Goal: Task Accomplishment & Management: Manage account settings

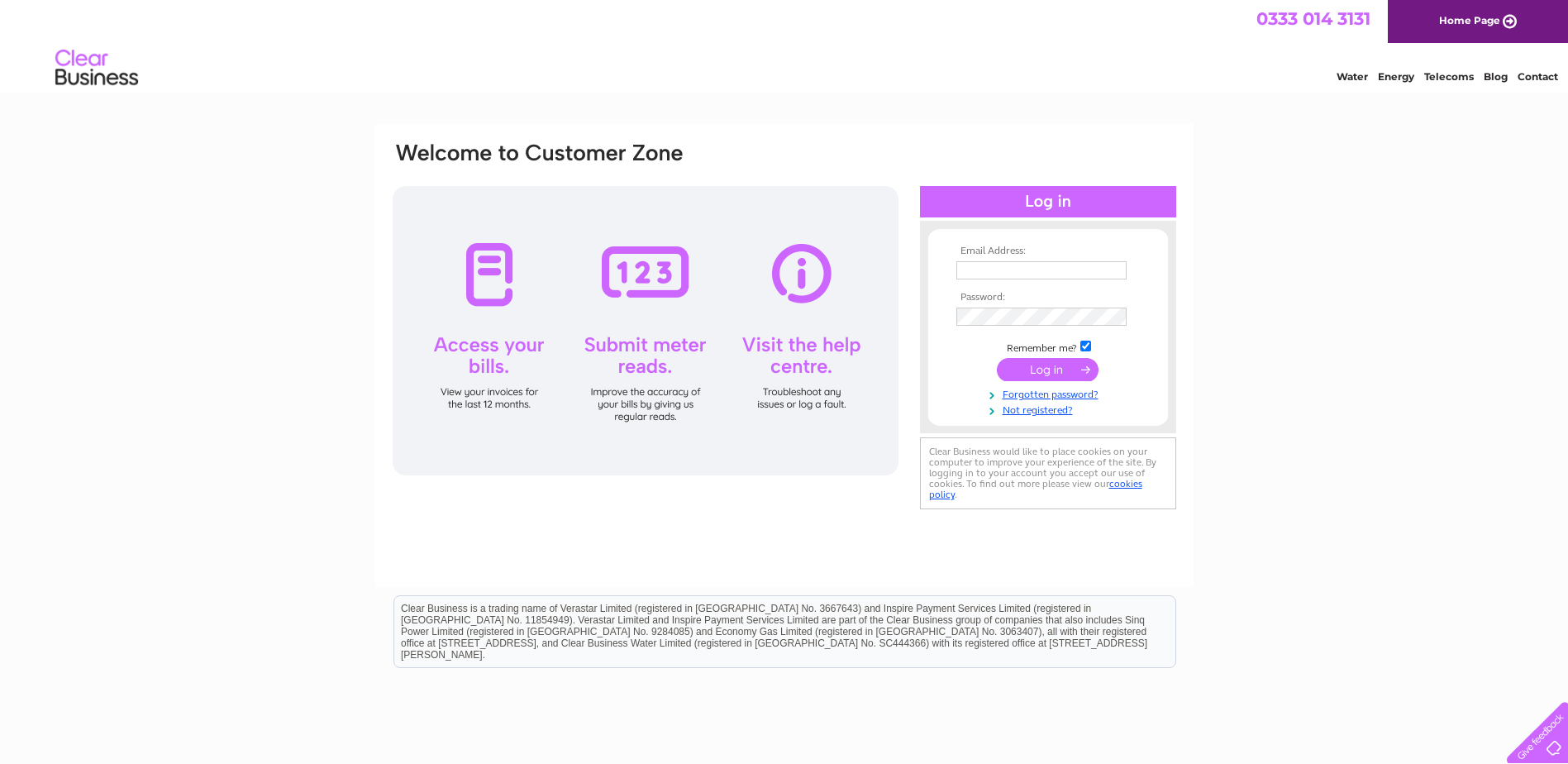
click at [989, 255] on th "Email Address:" at bounding box center [1048, 252] width 192 height 11
click at [1002, 270] on input "text" at bounding box center [1041, 270] width 170 height 18
click at [1102, 268] on input "purchasing@learningcurvegroup.co.uk" at bounding box center [1041, 270] width 170 height 18
type input "purchasing@learningcurvegroup.co.uk"
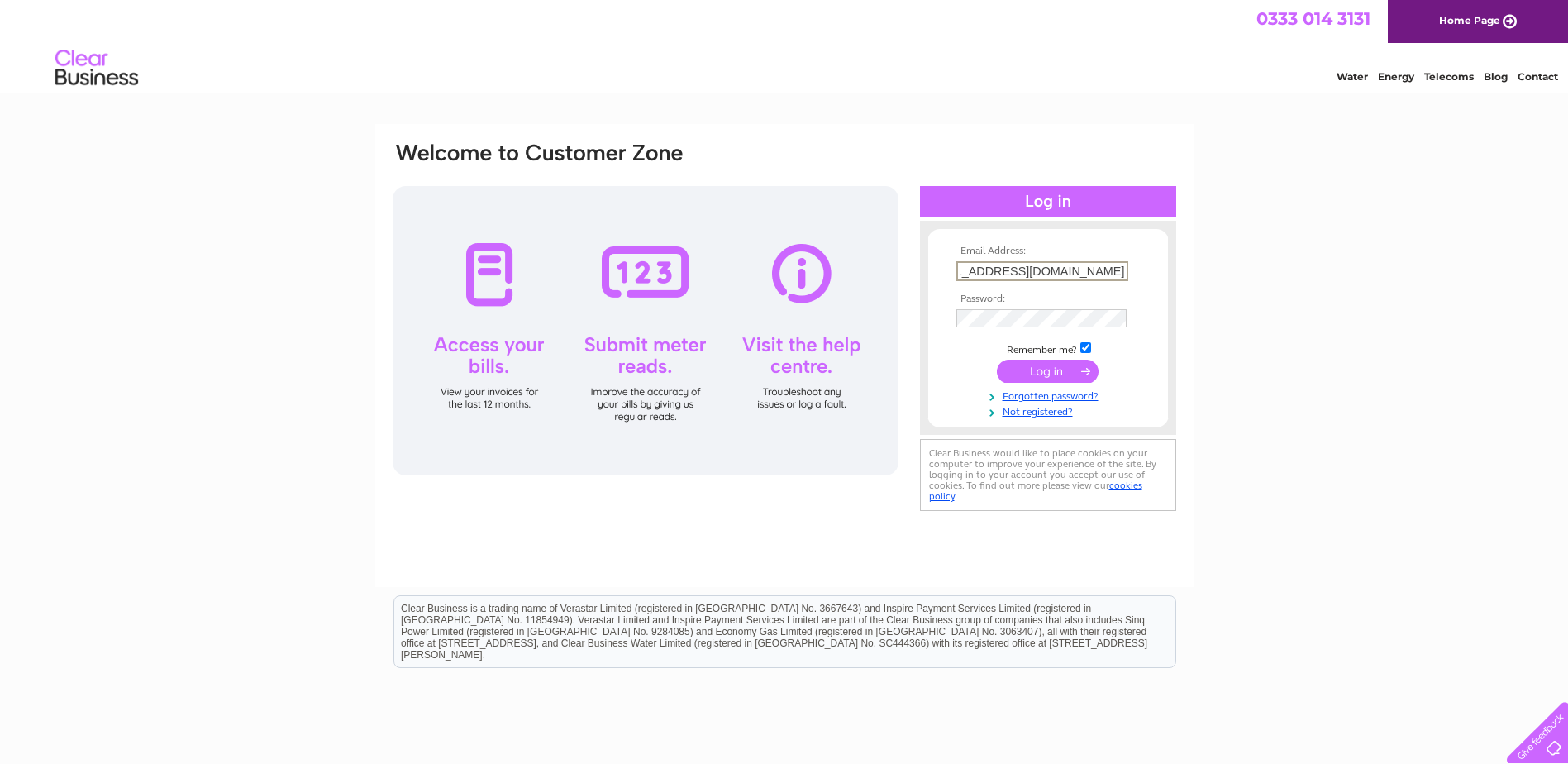
click at [1215, 212] on div "Email Address: purchasing@learningcurvegroup.co.uk Password:" at bounding box center [784, 497] width 1568 height 746
click at [1035, 374] on input "submit" at bounding box center [1047, 369] width 101 height 23
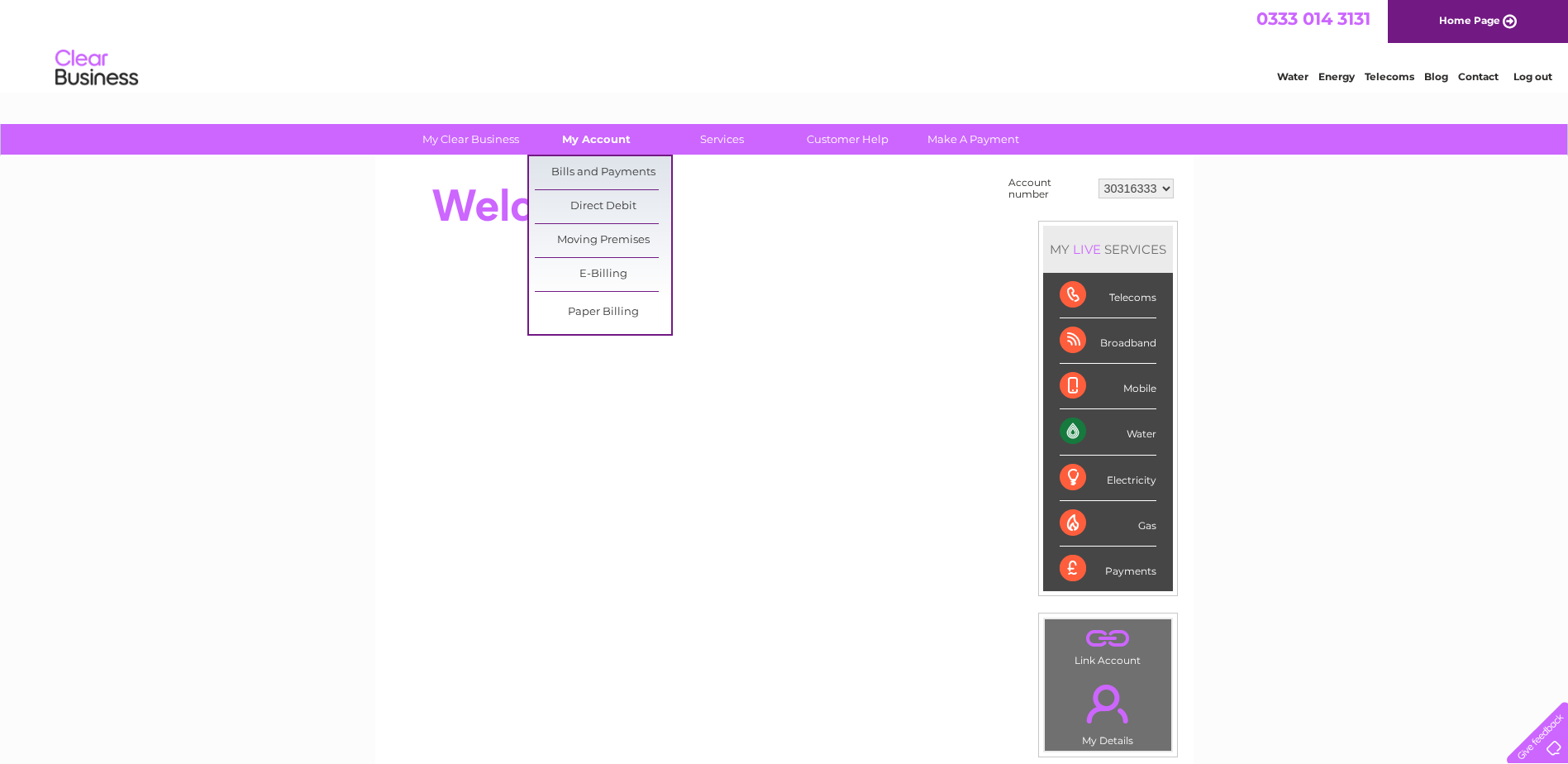
click at [605, 133] on link "My Account" at bounding box center [597, 140] width 137 height 30
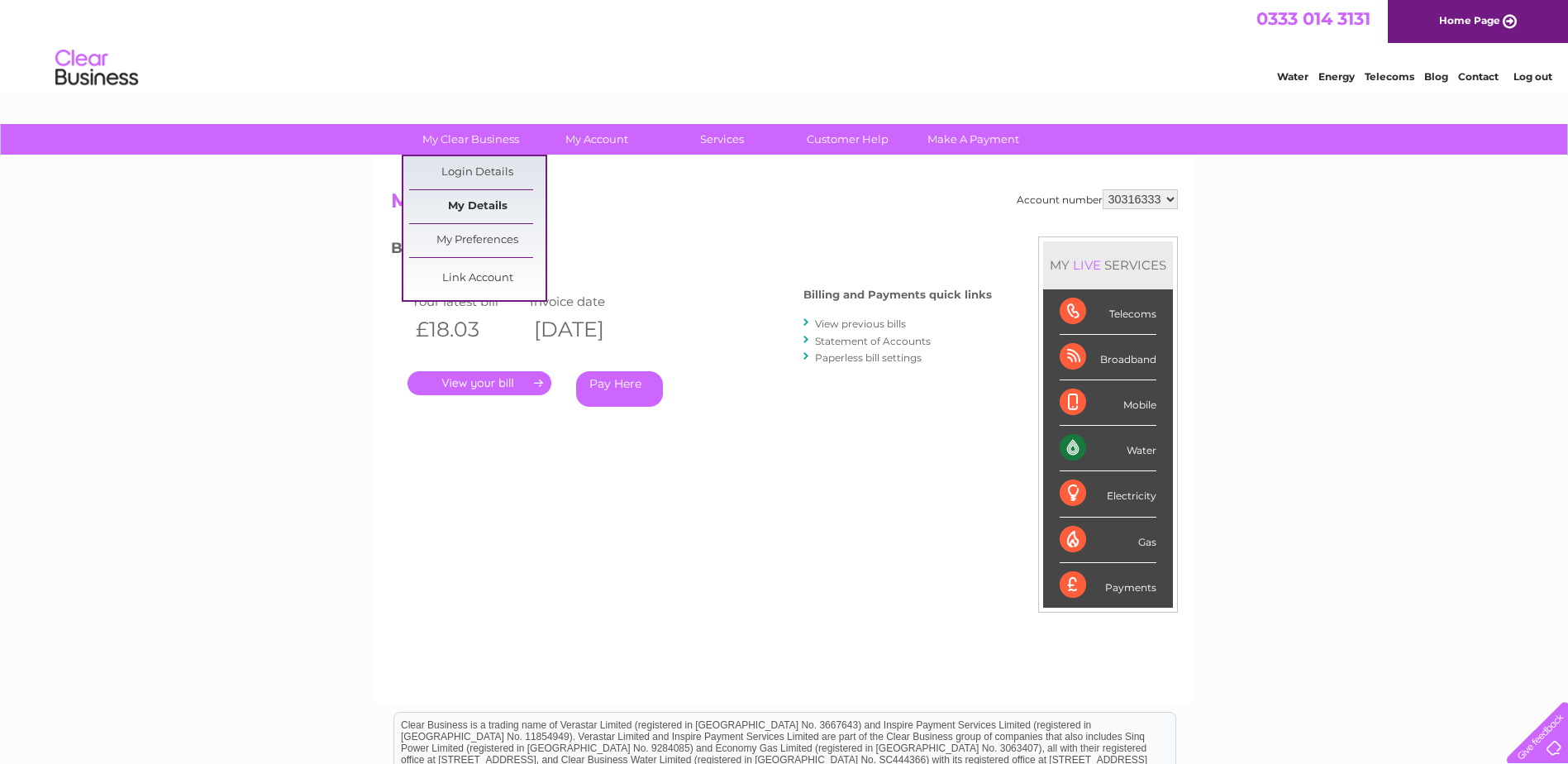
click at [491, 206] on link "My Details" at bounding box center [477, 206] width 137 height 33
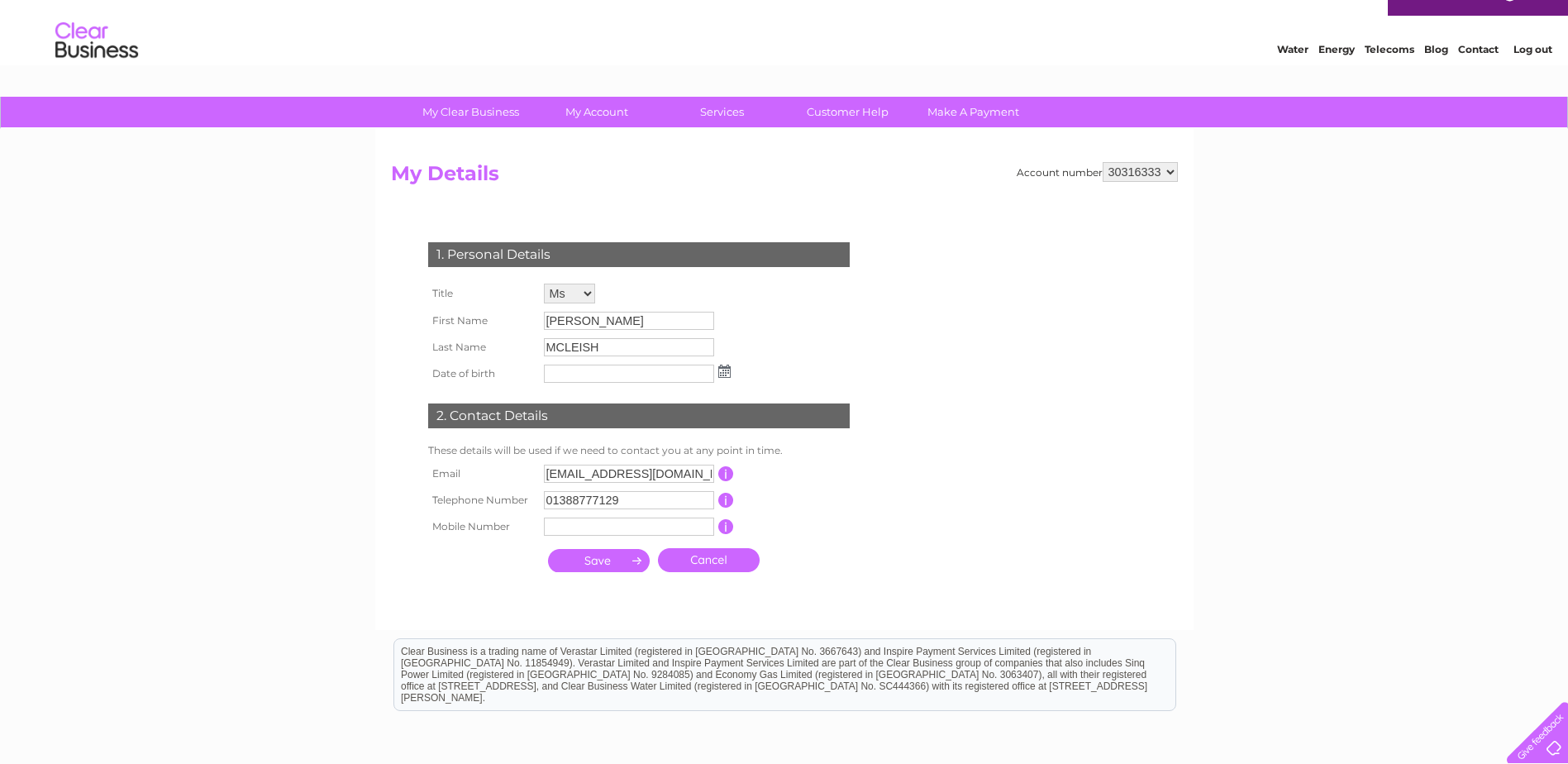
scroll to position [23, 0]
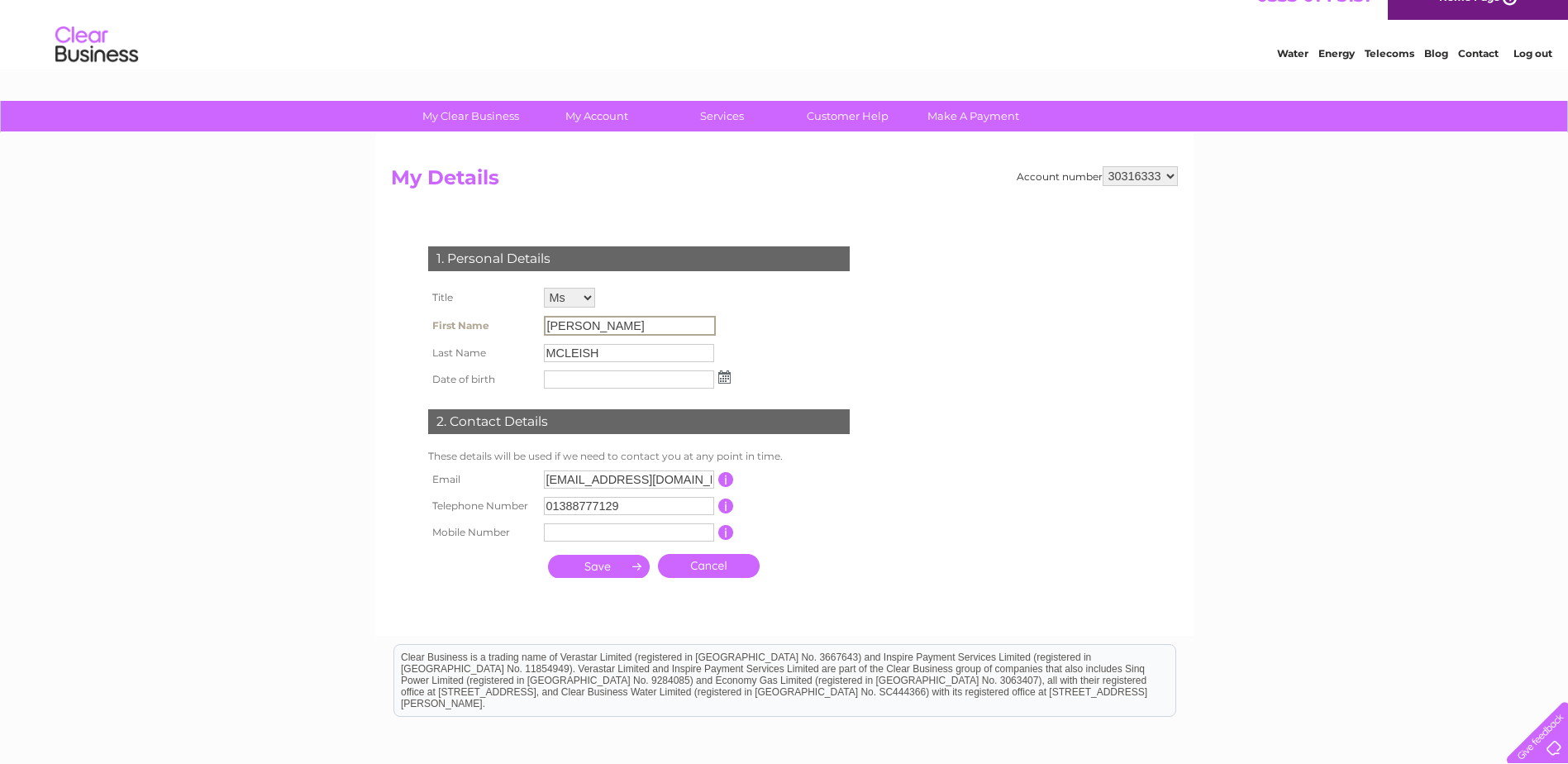
click at [593, 324] on input "Brenda Sophie" at bounding box center [629, 326] width 172 height 20
drag, startPoint x: 593, startPoint y: 324, endPoint x: 621, endPoint y: 323, distance: 28.0
click at [621, 323] on input "Brenda Sophie" at bounding box center [629, 326] width 172 height 20
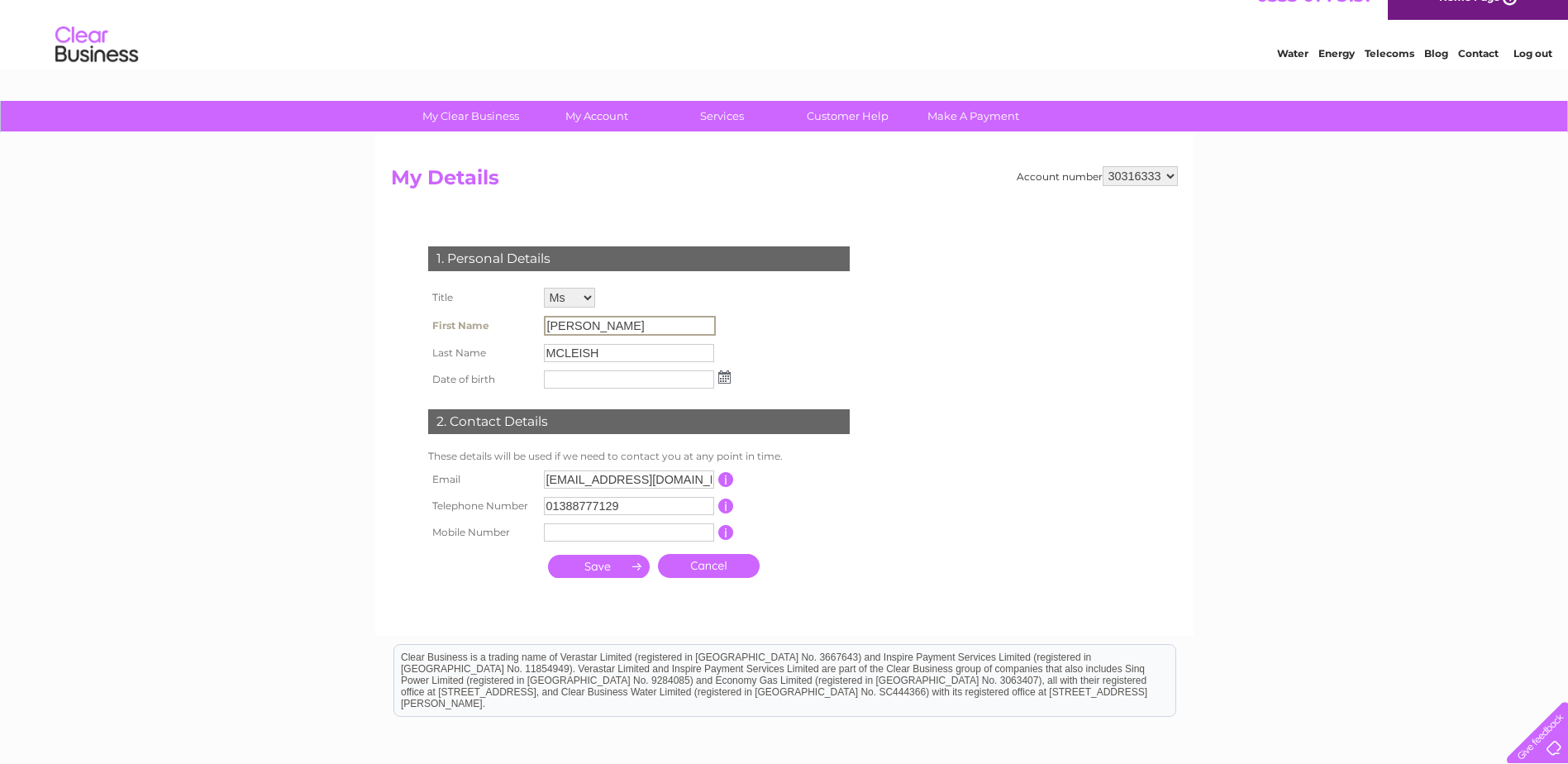
drag, startPoint x: 621, startPoint y: 323, endPoint x: 630, endPoint y: 315, distance: 12.0
click at [630, 315] on td "Brenda Sophie" at bounding box center [637, 326] width 195 height 28
click at [632, 326] on input "Brenda Sophie" at bounding box center [629, 326] width 172 height 20
click at [631, 327] on input "Brenda Sophie" at bounding box center [629, 326] width 172 height 20
click at [627, 325] on input "Brenda Sophie" at bounding box center [629, 326] width 172 height 20
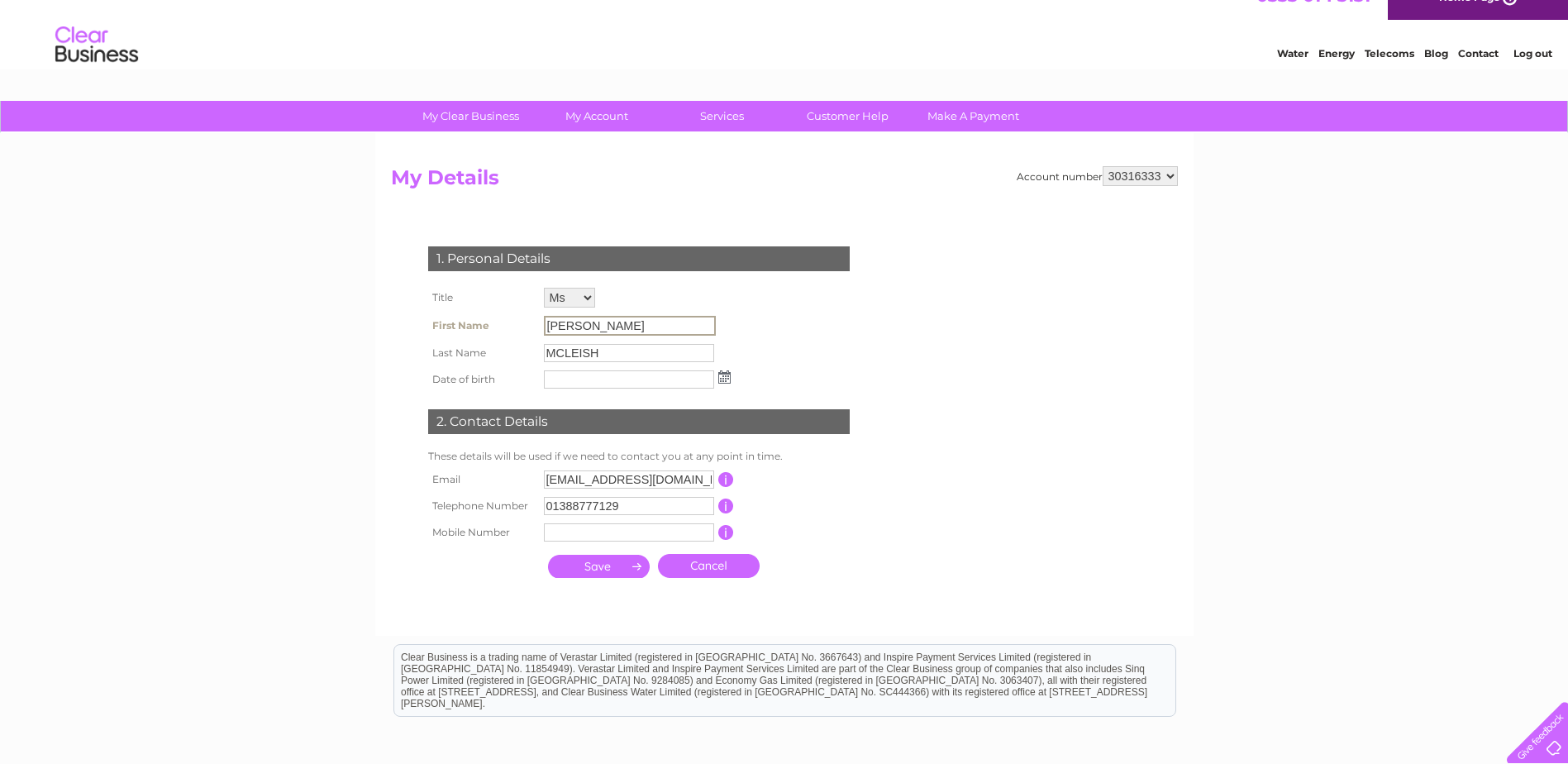
click at [626, 322] on input "Brenda Sophie" at bounding box center [629, 326] width 172 height 20
click at [578, 491] on td "purchasing@learningcurvegroup.co.uk" at bounding box center [629, 479] width 178 height 27
click at [579, 500] on input "01388777129" at bounding box center [628, 504] width 170 height 18
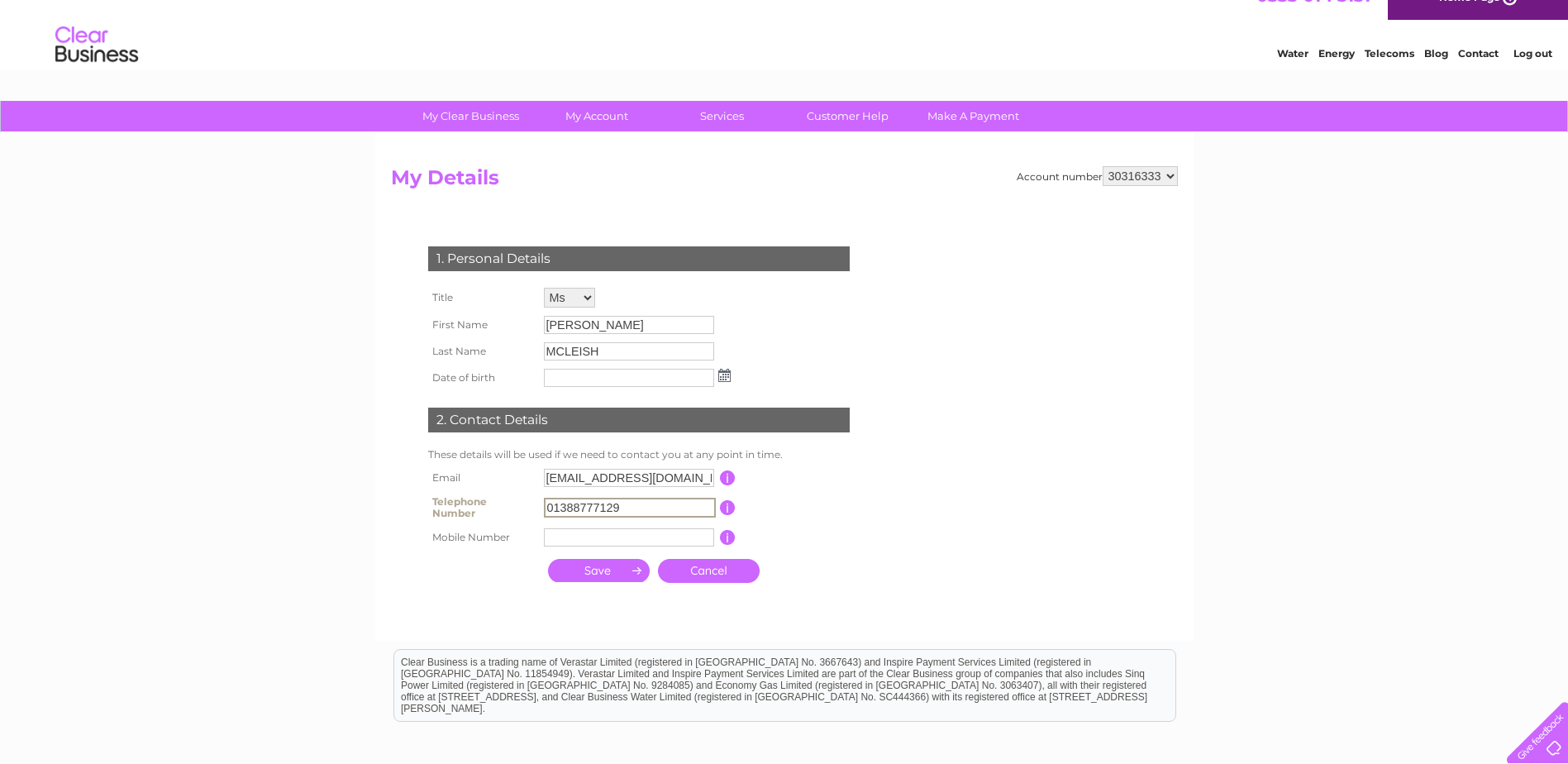
click at [616, 506] on input "01388777129" at bounding box center [629, 508] width 172 height 20
click at [648, 324] on input "Brenda Sophie" at bounding box center [628, 325] width 170 height 18
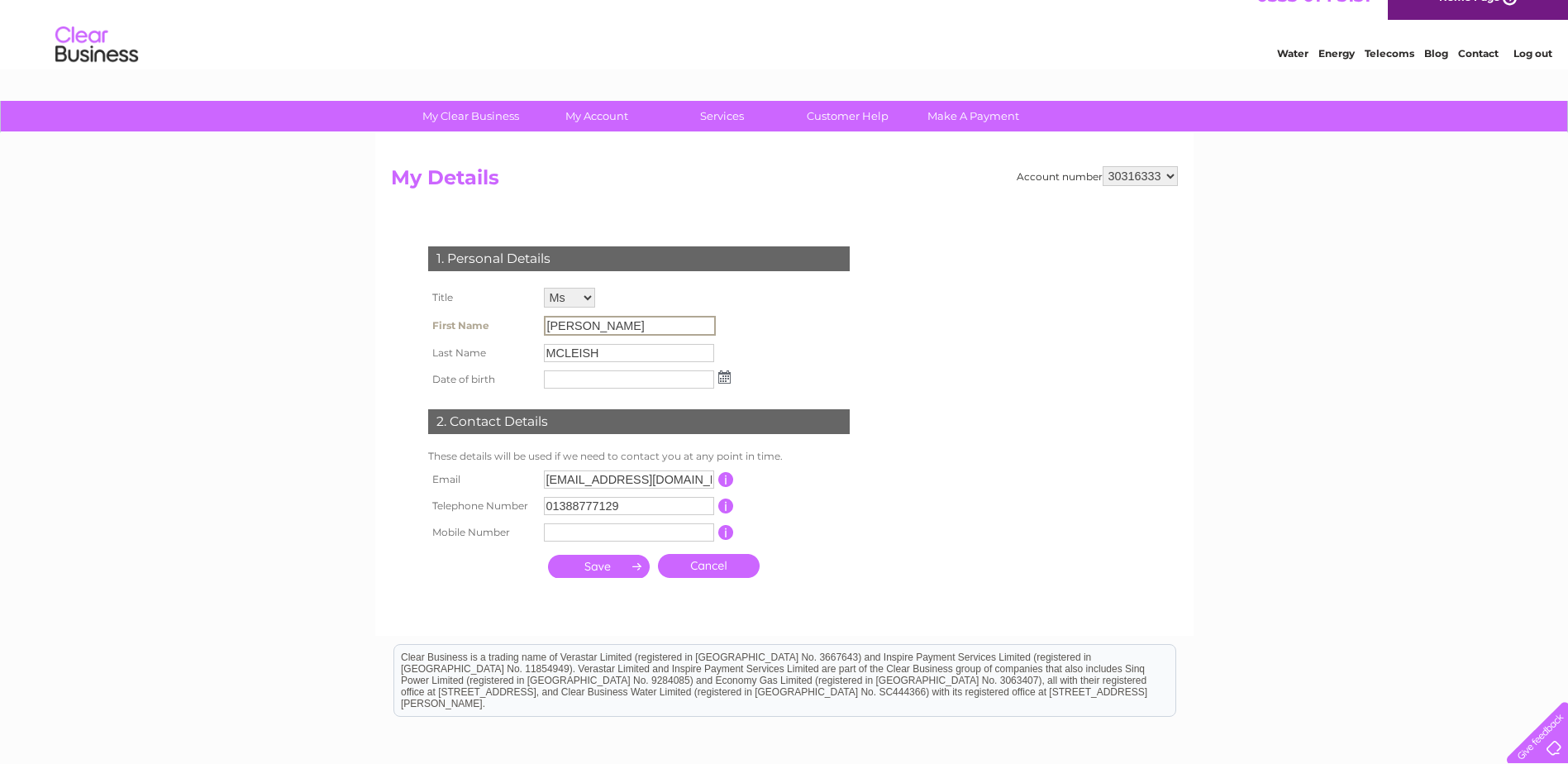
click at [648, 324] on input "Brenda Sophie" at bounding box center [629, 326] width 172 height 20
drag, startPoint x: 648, startPoint y: 324, endPoint x: 618, endPoint y: 333, distance: 31.3
click at [618, 333] on input "Brenda Sophie" at bounding box center [629, 326] width 172 height 20
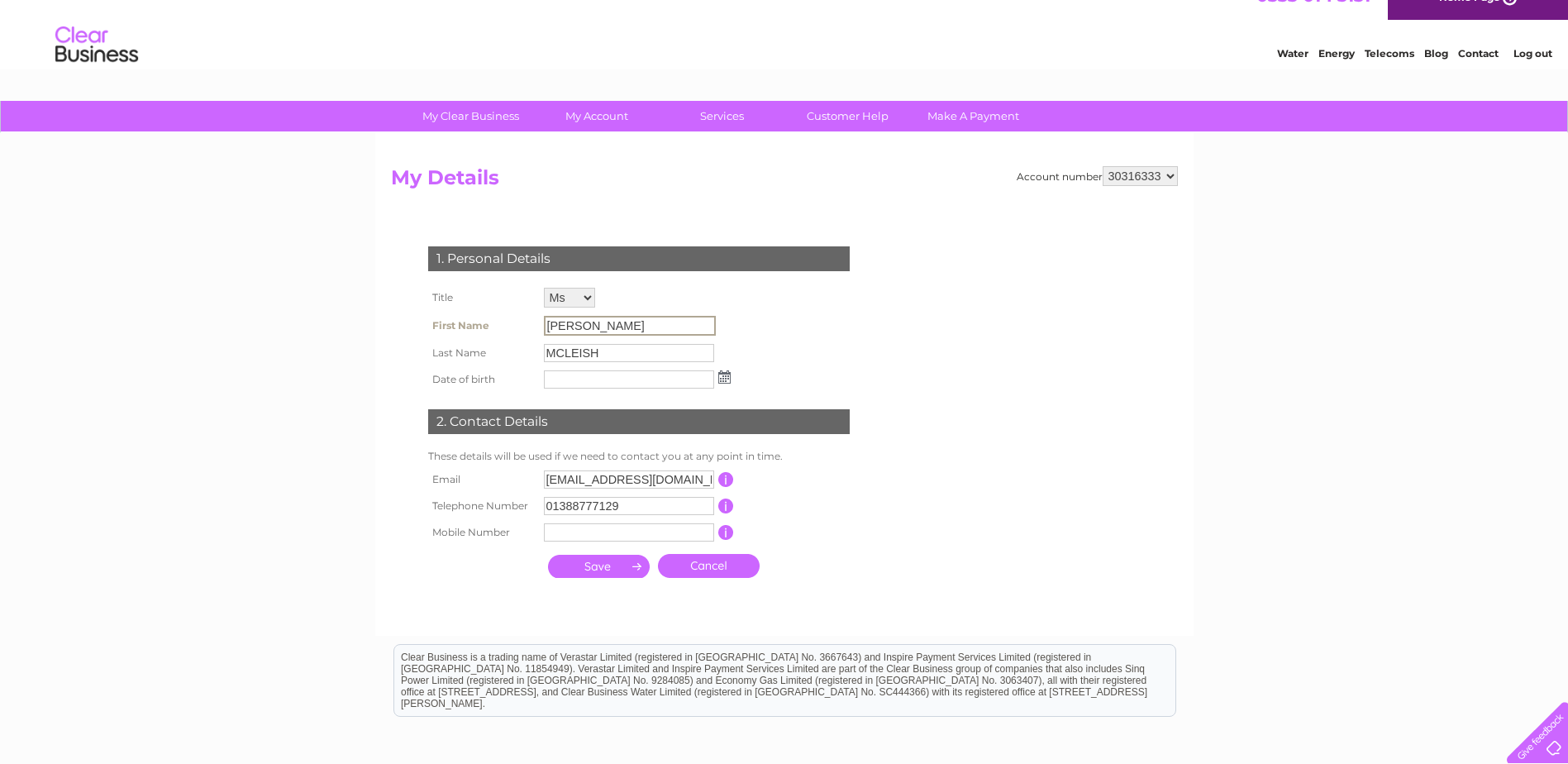
click at [624, 329] on input "Brenda Sophie" at bounding box center [629, 326] width 172 height 20
click at [626, 327] on input "Brenda Sophie" at bounding box center [629, 326] width 172 height 20
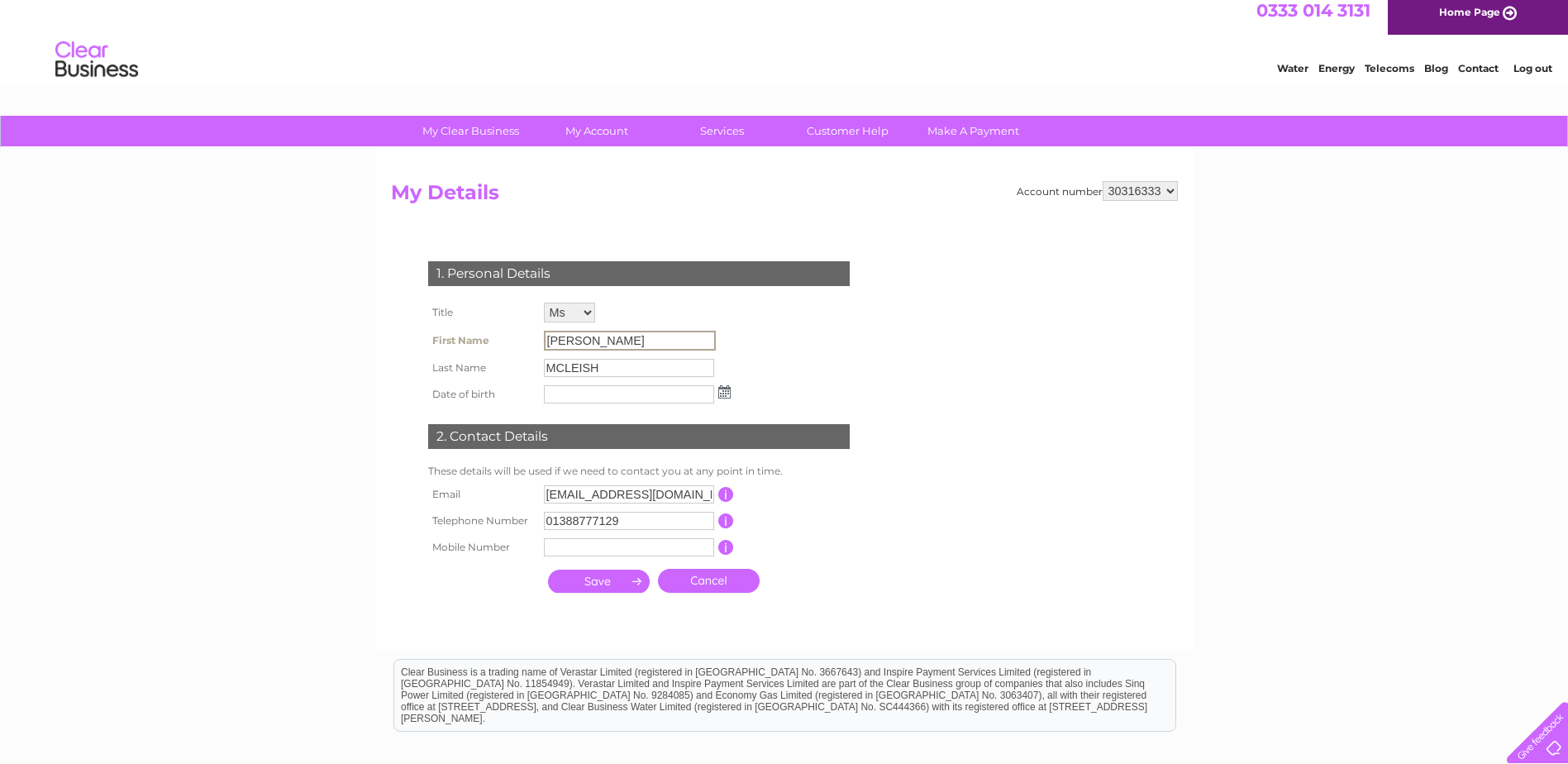
scroll to position [0, 0]
